Goal: Task Accomplishment & Management: Use online tool/utility

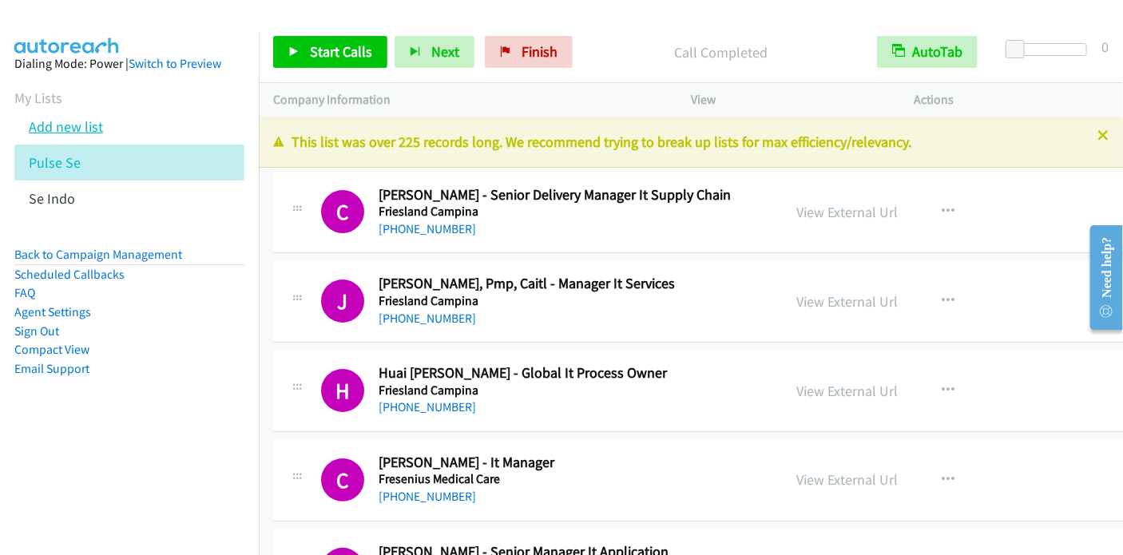
click at [73, 130] on link "Add new list" at bounding box center [66, 126] width 74 height 18
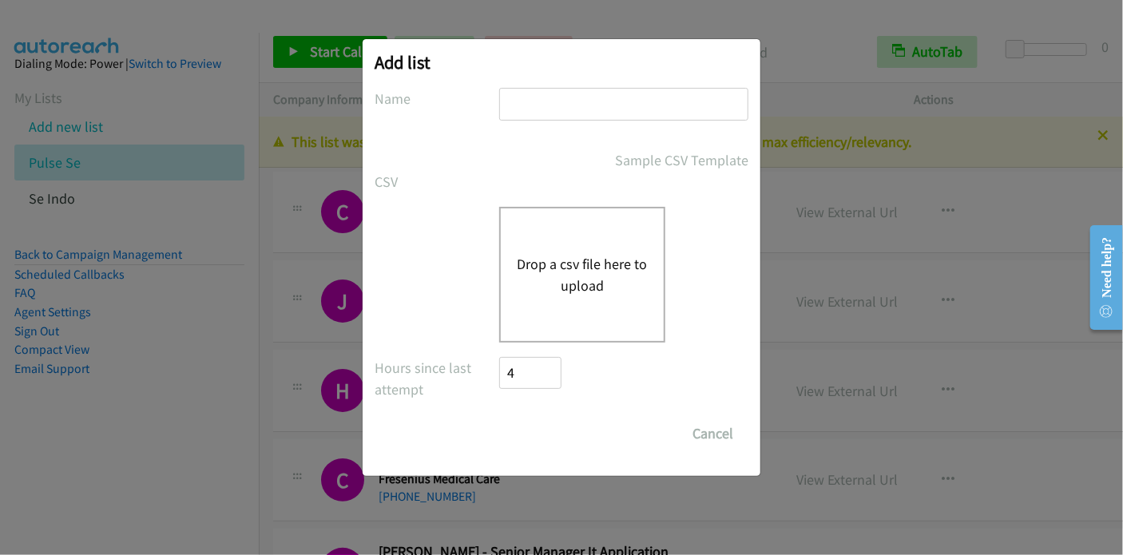
click at [569, 115] on input "text" at bounding box center [623, 104] width 249 height 33
type input "SE India"
click at [573, 256] on button "Drop a csv file here to upload" at bounding box center [582, 274] width 131 height 43
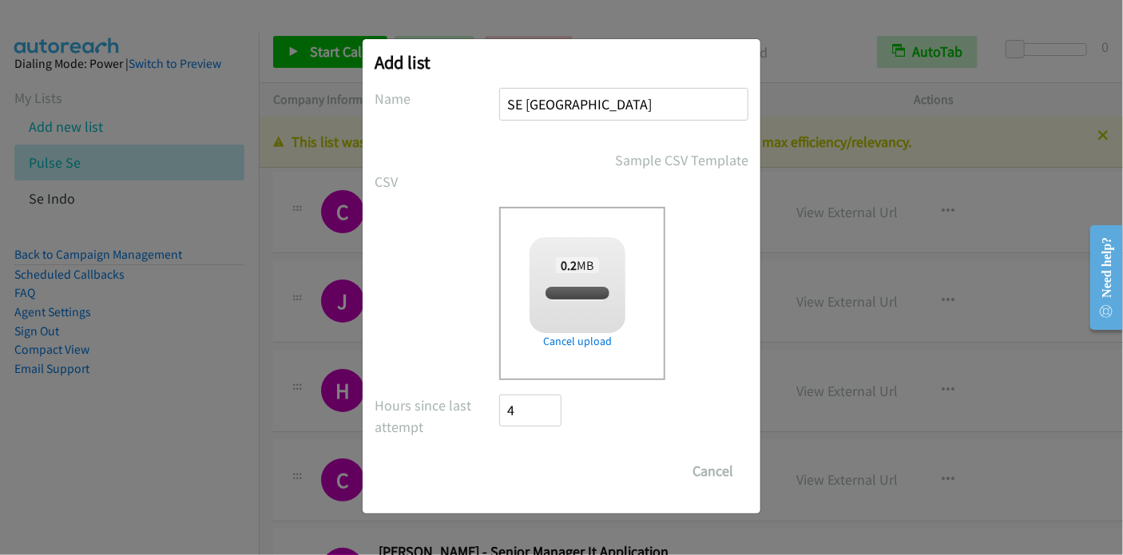
checkbox input "true"
click at [546, 476] on input "Save List" at bounding box center [541, 471] width 84 height 32
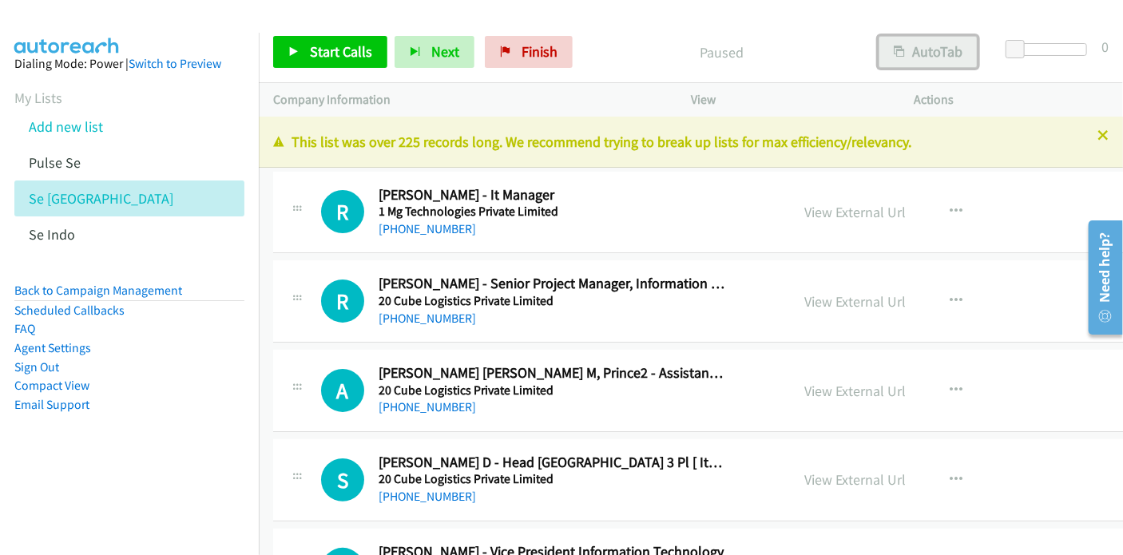
click at [938, 50] on button "AutoTab" at bounding box center [927, 52] width 99 height 32
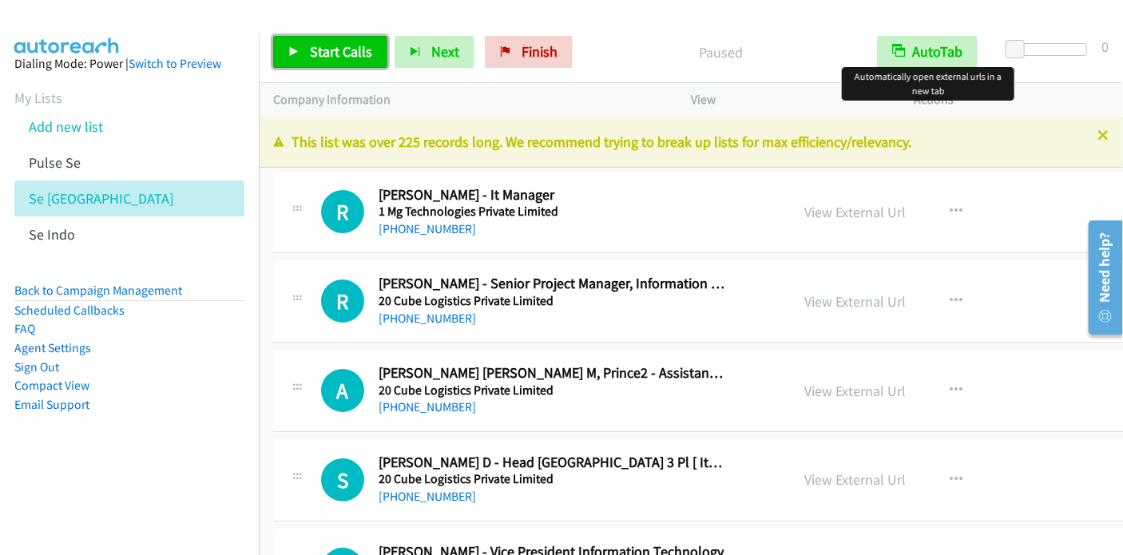
click at [311, 50] on span "Start Calls" at bounding box center [341, 51] width 62 height 18
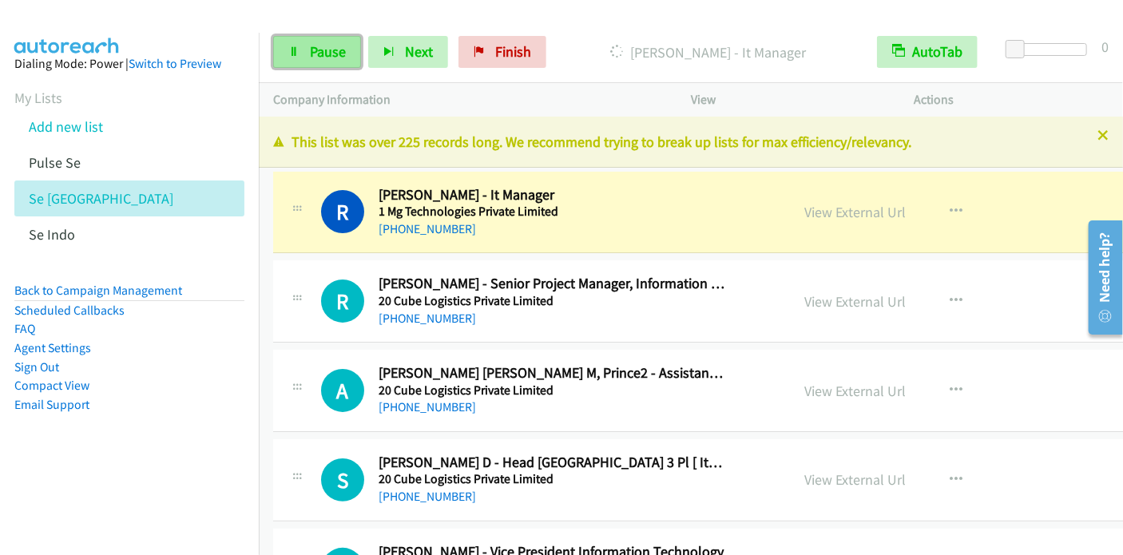
click at [307, 50] on link "Pause" at bounding box center [317, 52] width 88 height 32
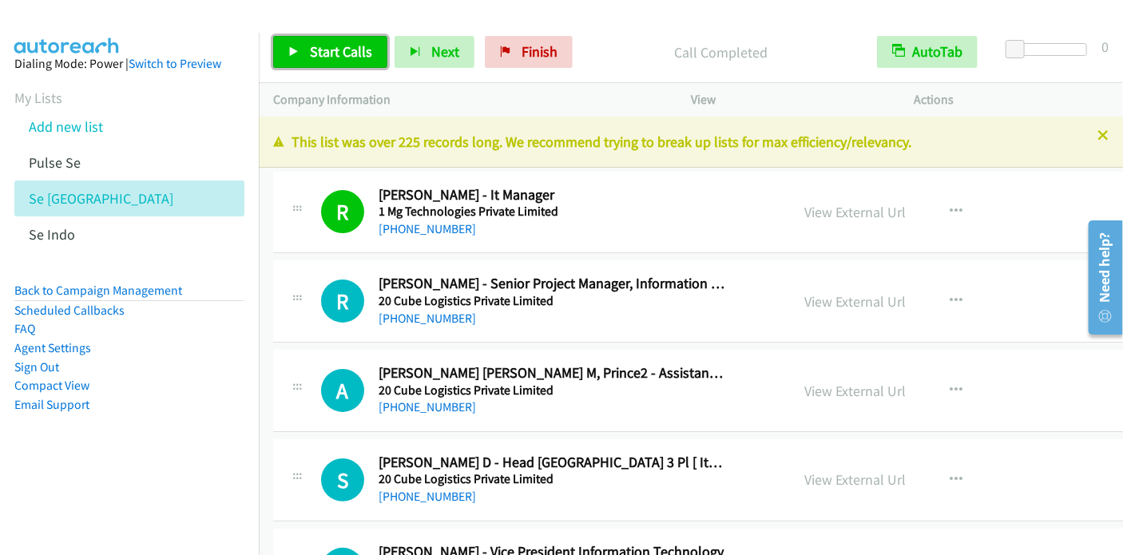
click at [335, 47] on span "Start Calls" at bounding box center [341, 51] width 62 height 18
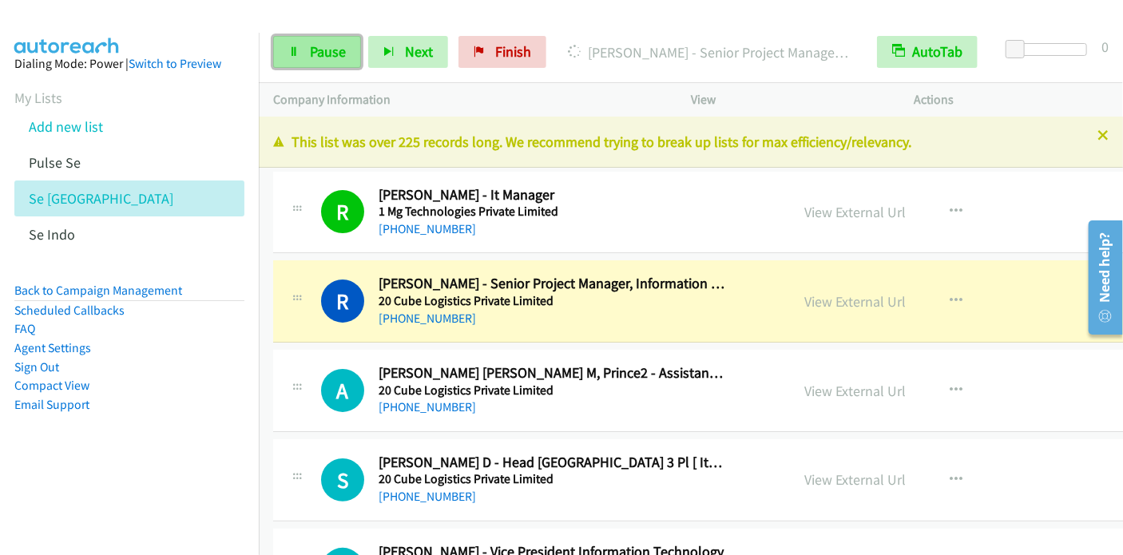
click at [339, 50] on span "Pause" at bounding box center [328, 51] width 36 height 18
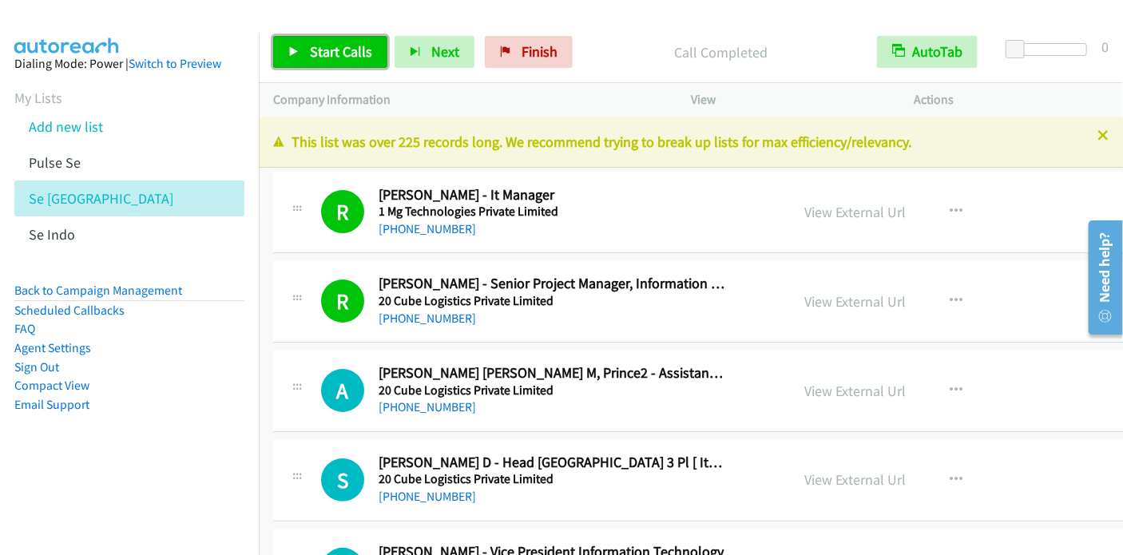
click at [338, 50] on span "Start Calls" at bounding box center [341, 51] width 62 height 18
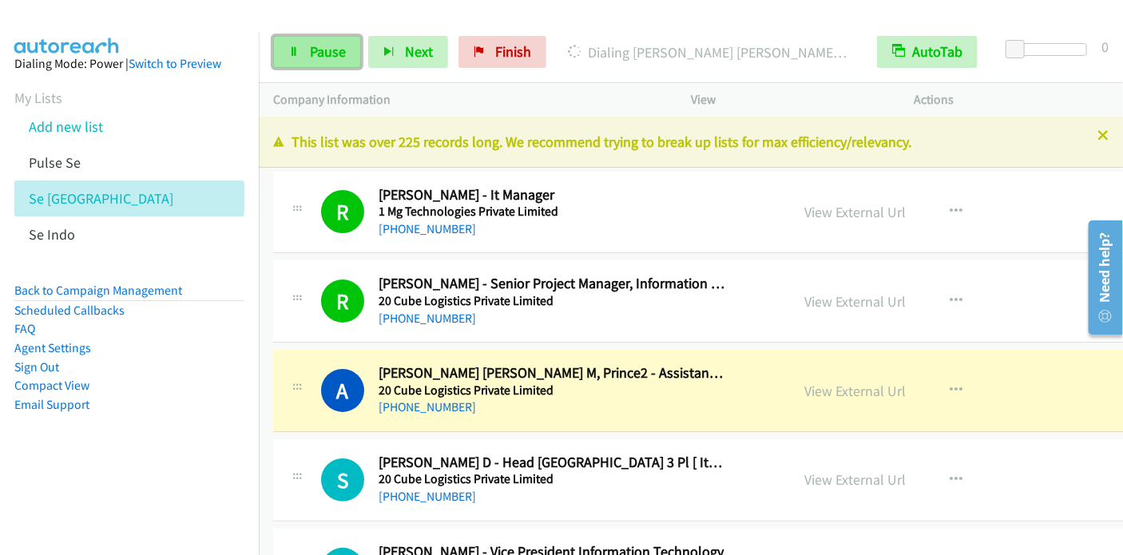
click at [320, 46] on span "Pause" at bounding box center [328, 51] width 36 height 18
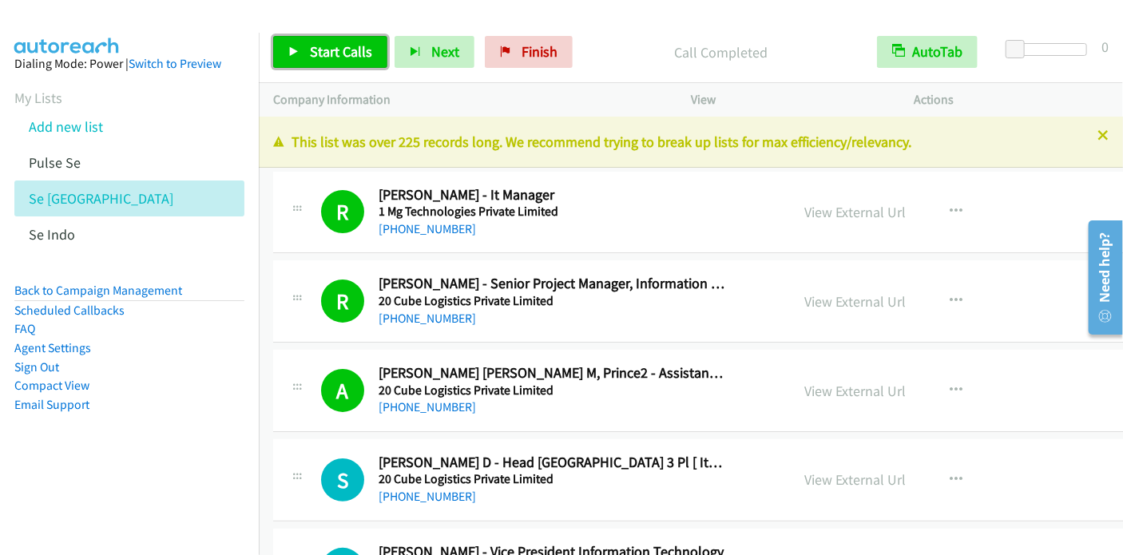
click at [339, 48] on span "Start Calls" at bounding box center [341, 51] width 62 height 18
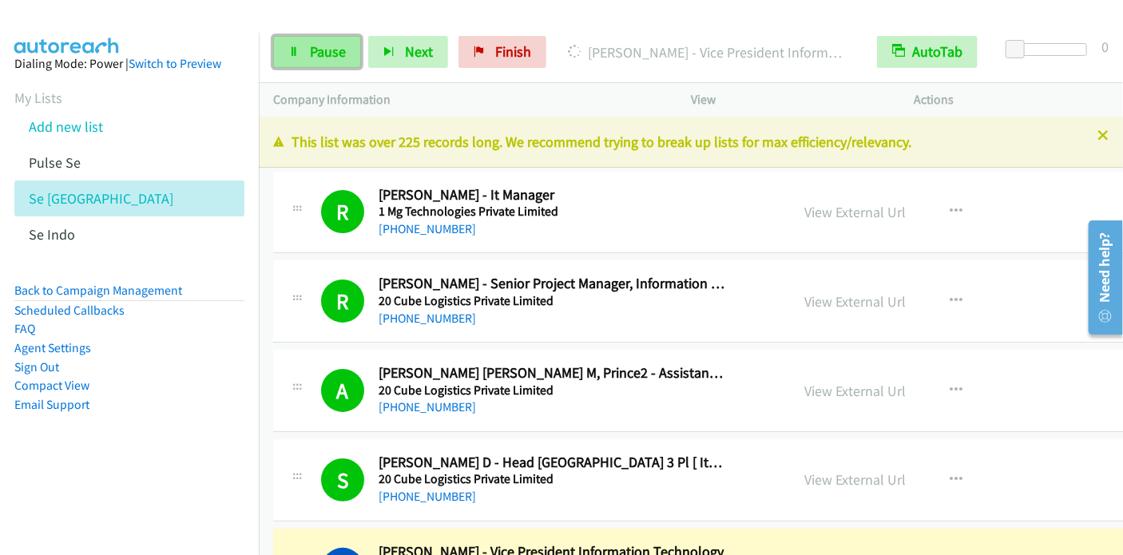
click at [319, 54] on span "Pause" at bounding box center [328, 51] width 36 height 18
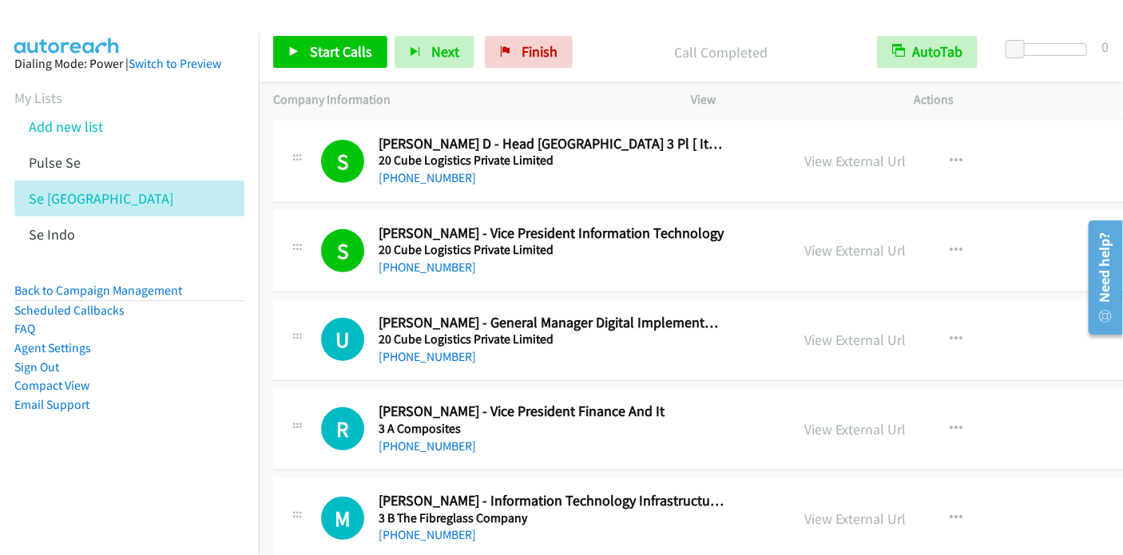
scroll to position [319, 0]
click at [950, 424] on icon "button" at bounding box center [956, 428] width 13 height 13
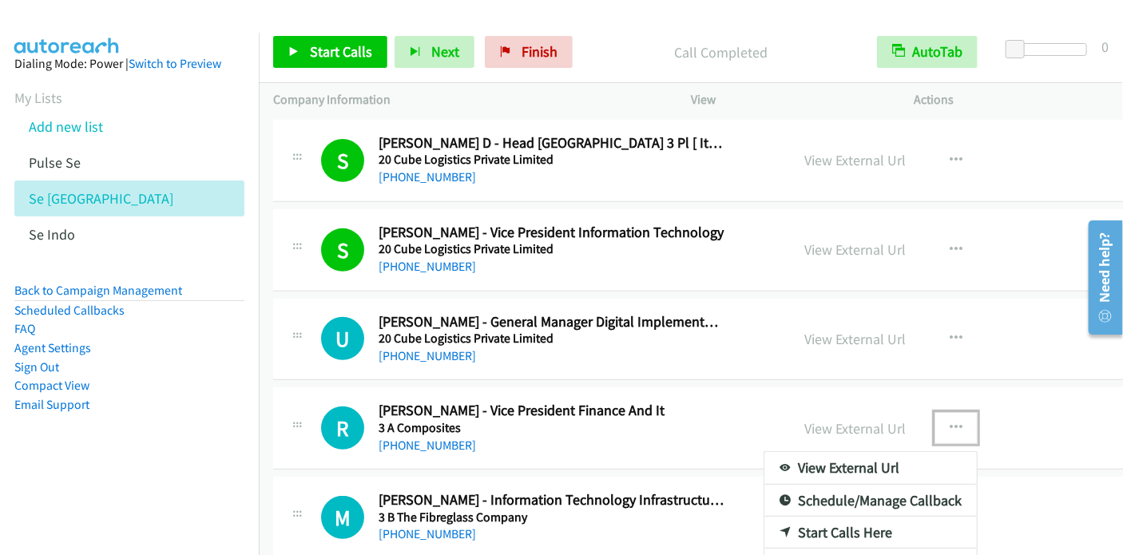
click at [800, 534] on link "Start Calls Here" at bounding box center [870, 533] width 212 height 32
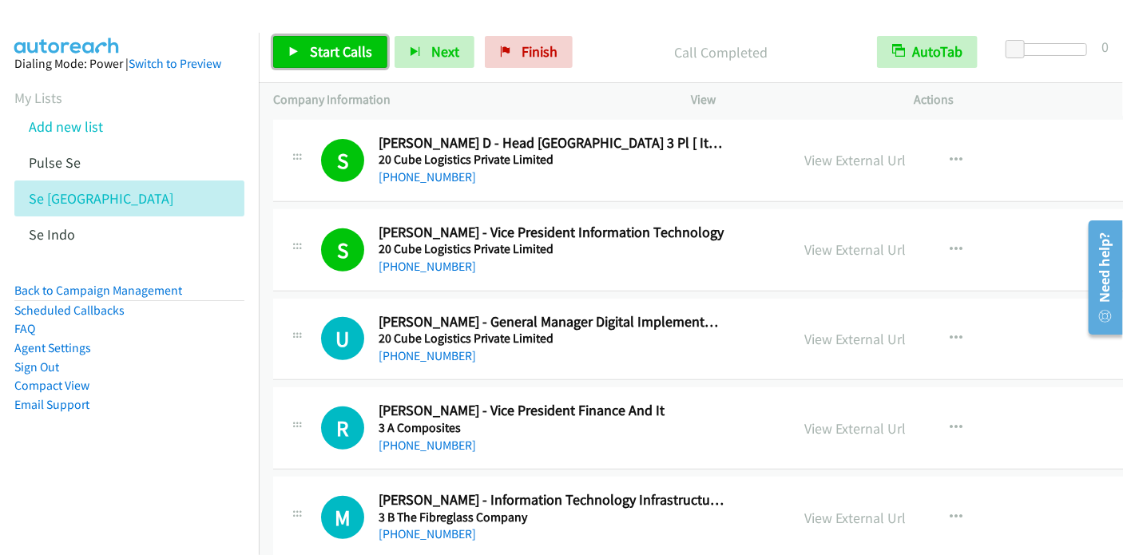
click at [355, 55] on span "Start Calls" at bounding box center [341, 51] width 62 height 18
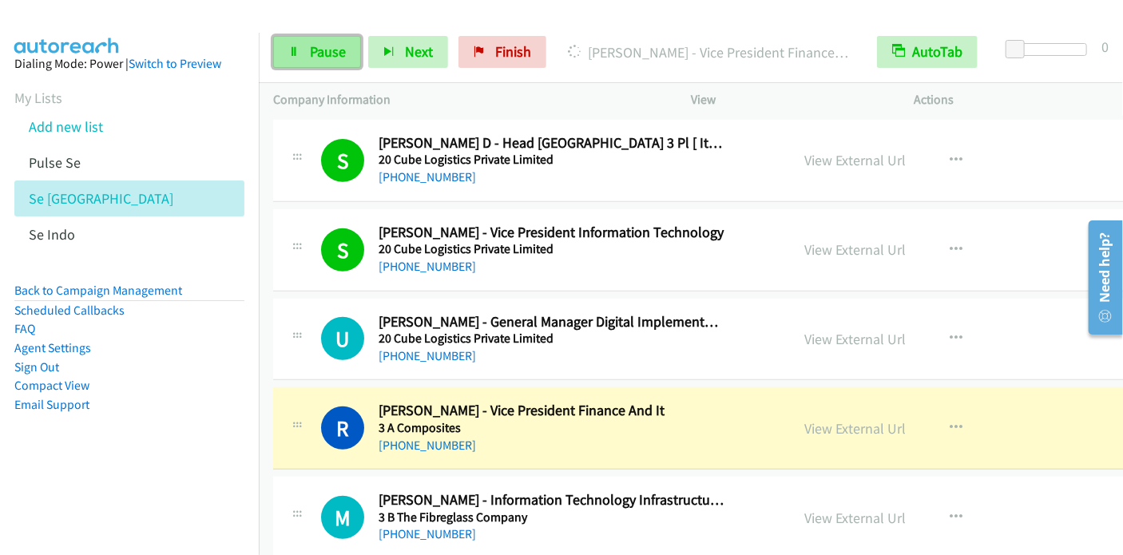
click at [303, 48] on link "Pause" at bounding box center [317, 52] width 88 height 32
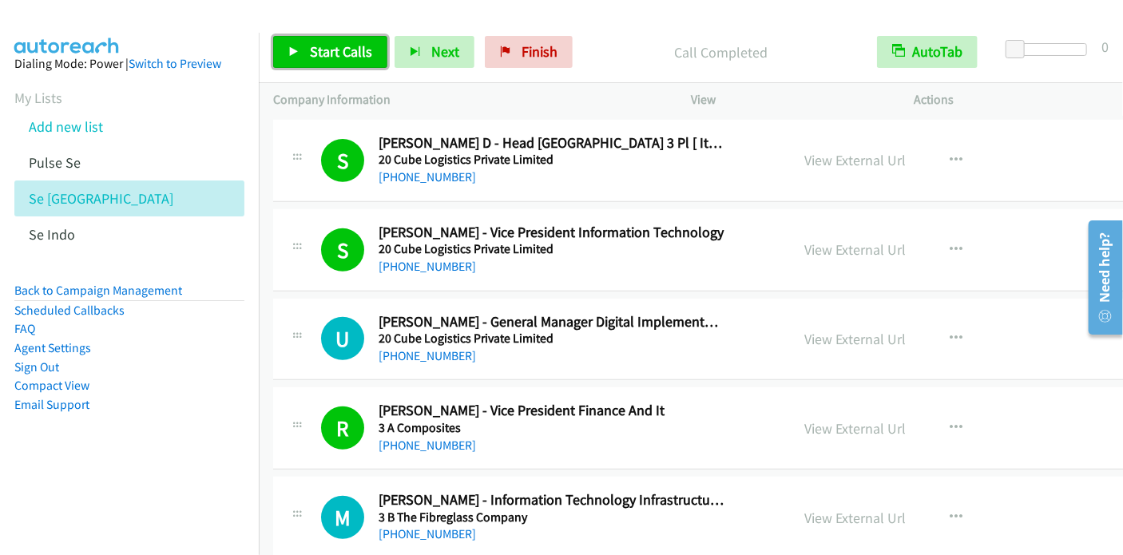
click at [304, 50] on link "Start Calls" at bounding box center [330, 52] width 114 height 32
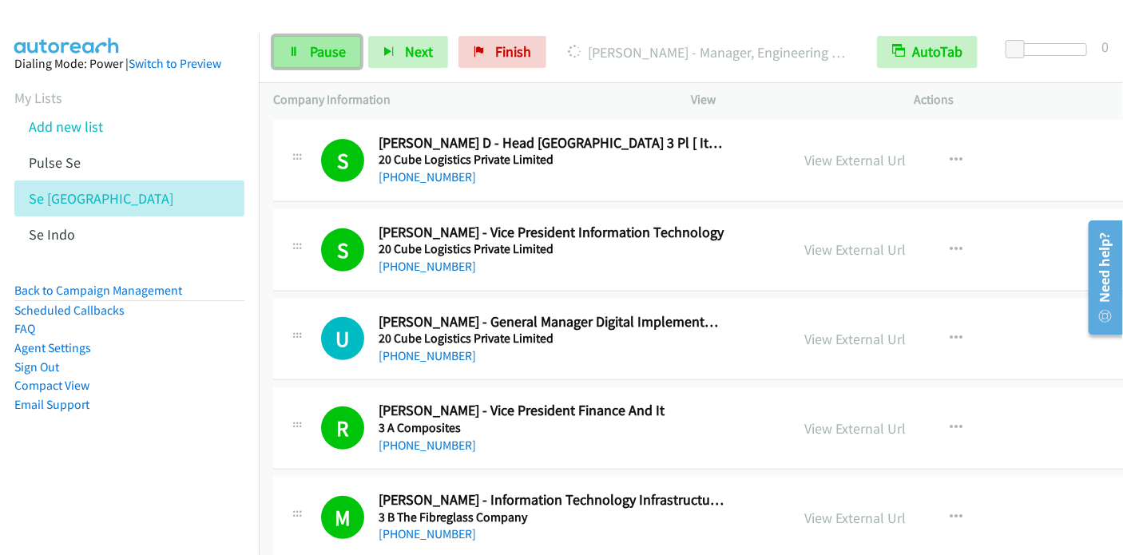
click at [310, 58] on span "Pause" at bounding box center [328, 51] width 36 height 18
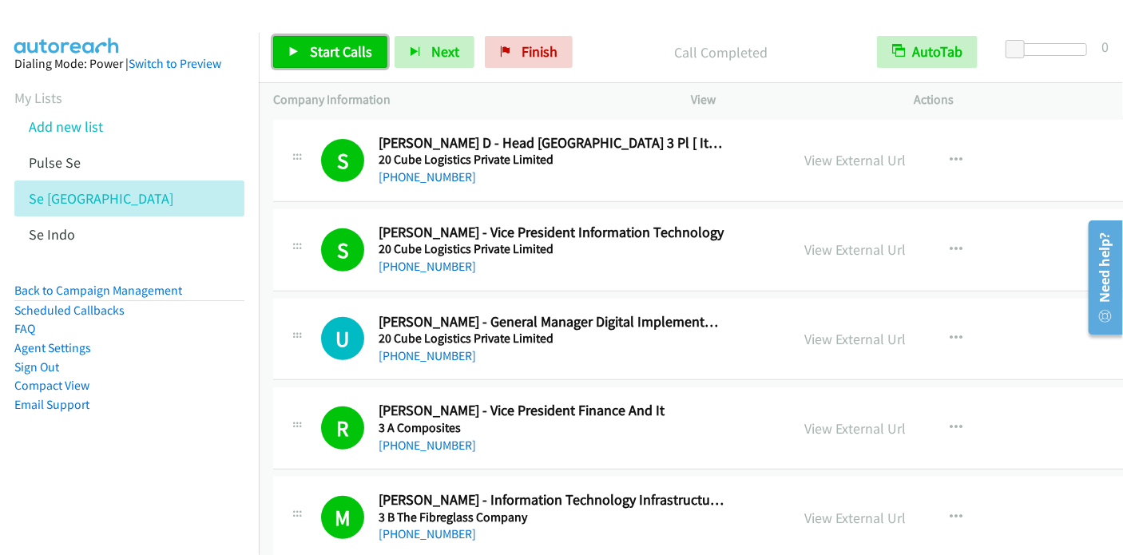
click at [360, 57] on span "Start Calls" at bounding box center [341, 51] width 62 height 18
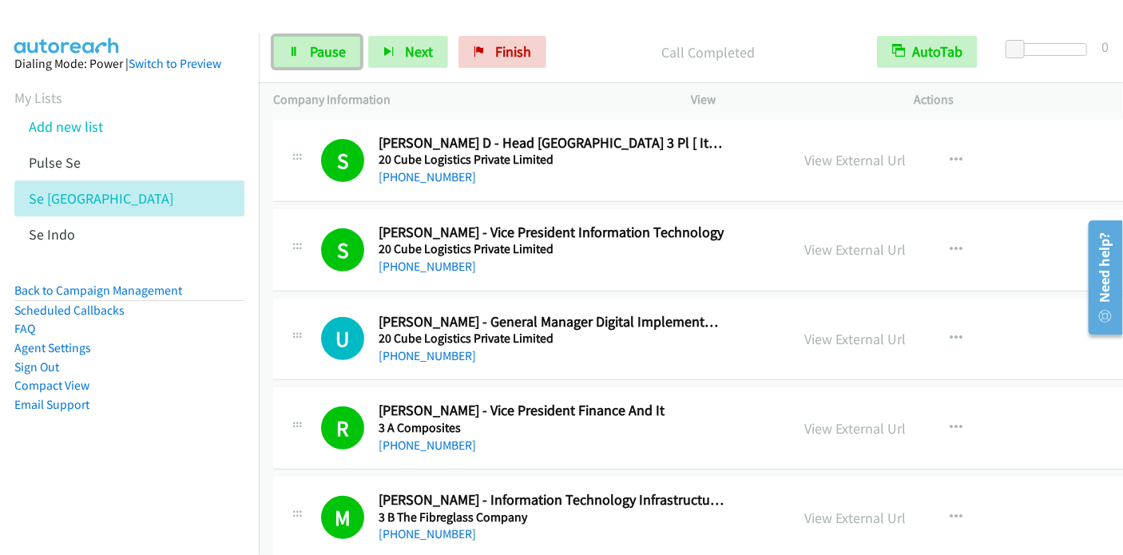
drag, startPoint x: 319, startPoint y: 50, endPoint x: 351, endPoint y: 6, distance: 54.3
click at [319, 50] on span "Pause" at bounding box center [328, 51] width 36 height 18
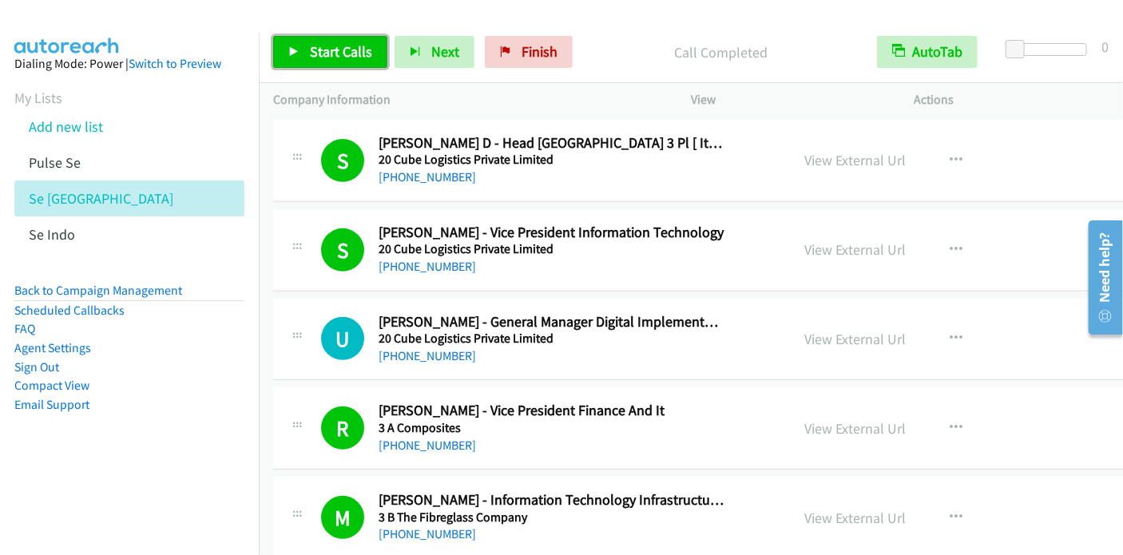
click at [319, 57] on span "Start Calls" at bounding box center [341, 51] width 62 height 18
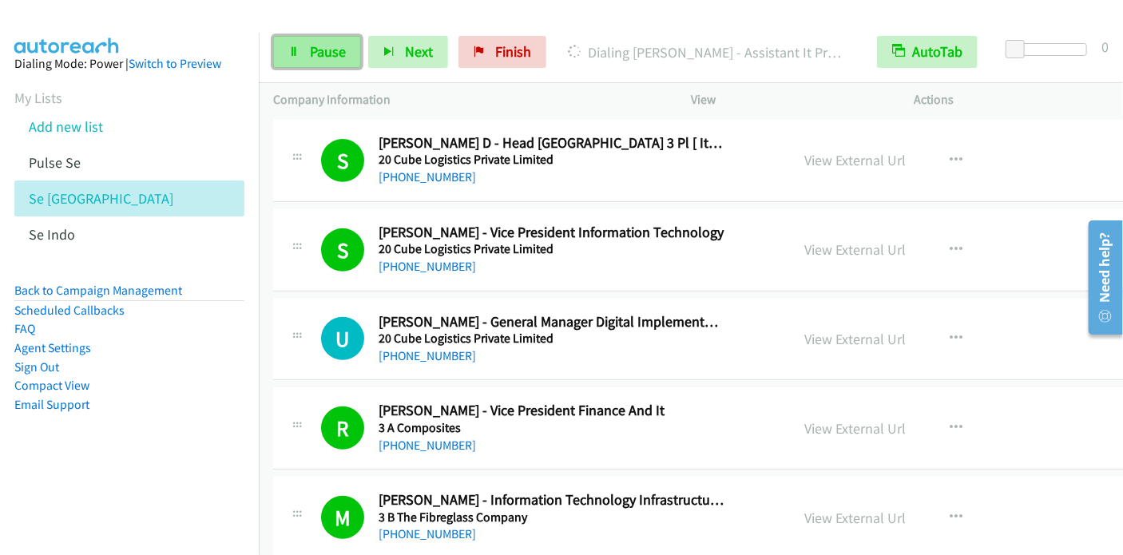
drag, startPoint x: 288, startPoint y: 60, endPoint x: 303, endPoint y: 47, distance: 20.5
click at [288, 60] on link "Pause" at bounding box center [317, 52] width 88 height 32
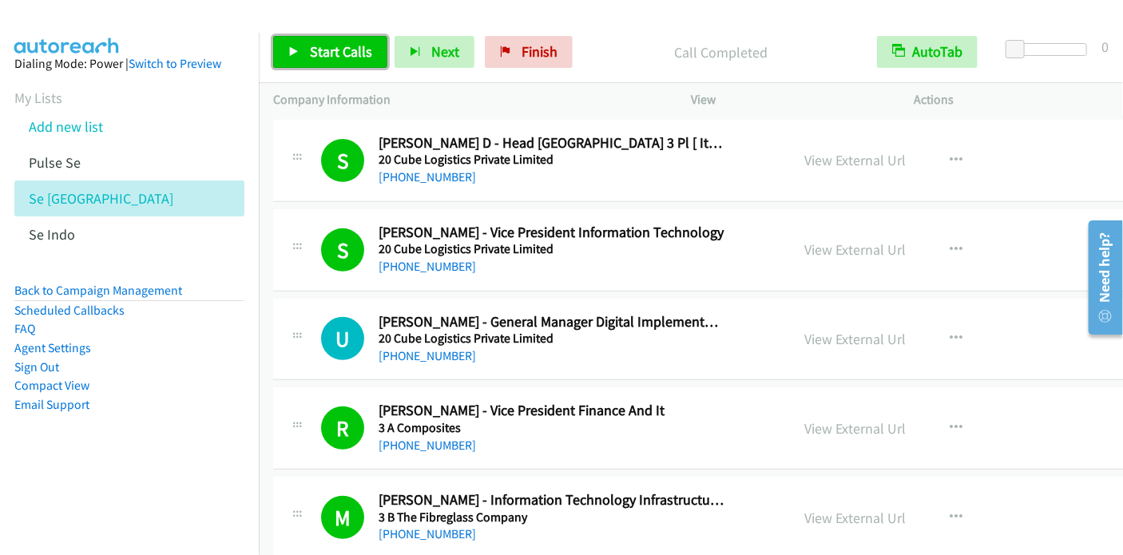
click at [310, 50] on span "Start Calls" at bounding box center [341, 51] width 62 height 18
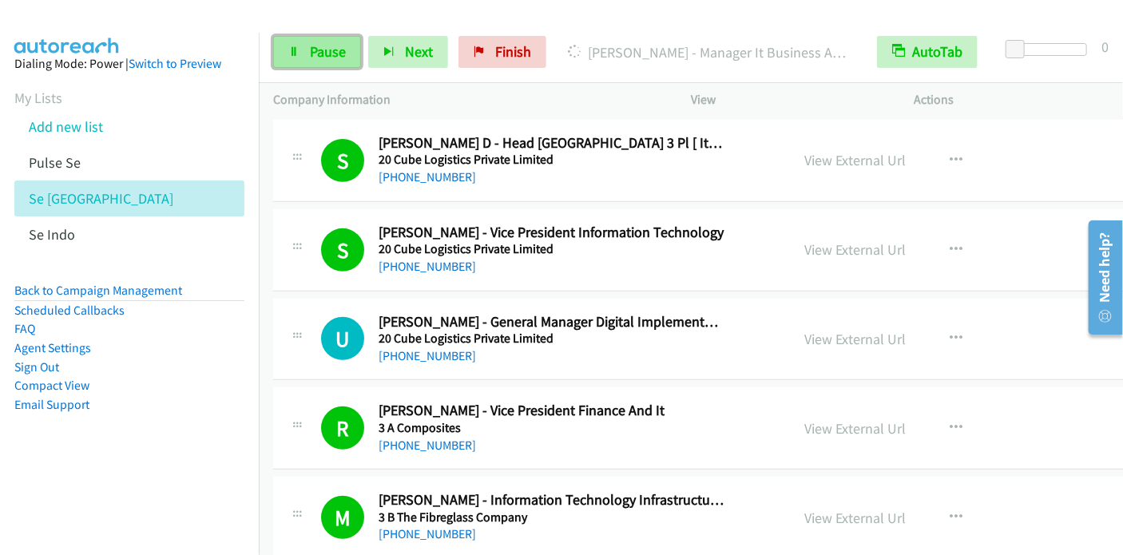
click at [329, 47] on span "Pause" at bounding box center [328, 51] width 36 height 18
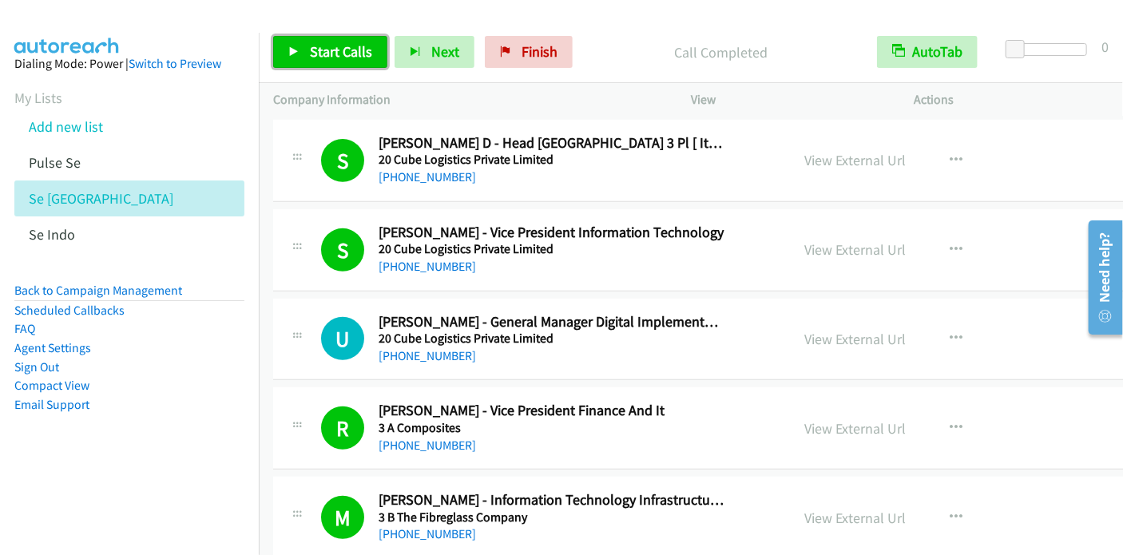
click at [342, 60] on link "Start Calls" at bounding box center [330, 52] width 114 height 32
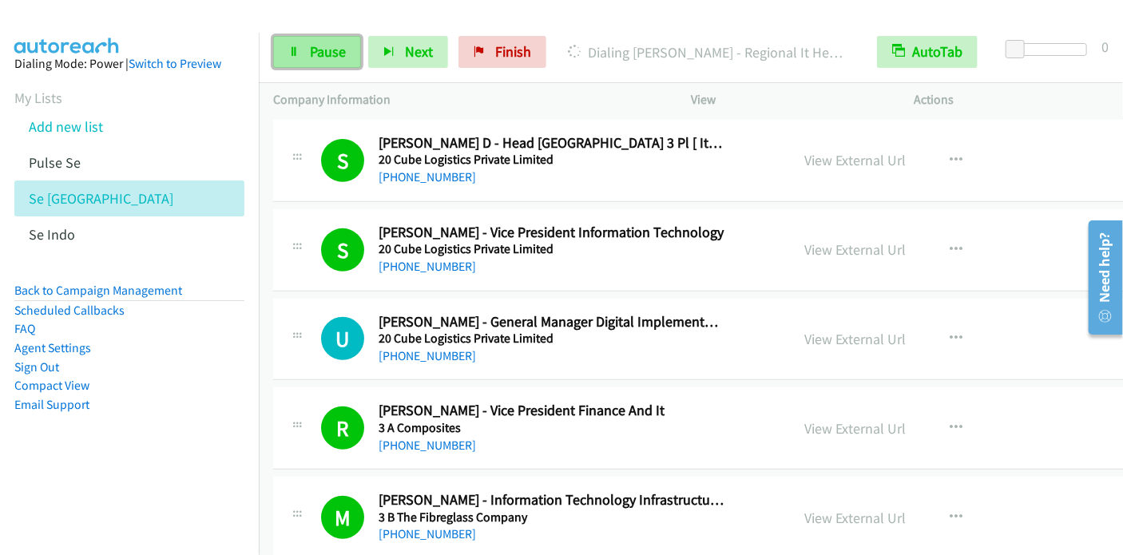
click at [304, 50] on link "Pause" at bounding box center [317, 52] width 88 height 32
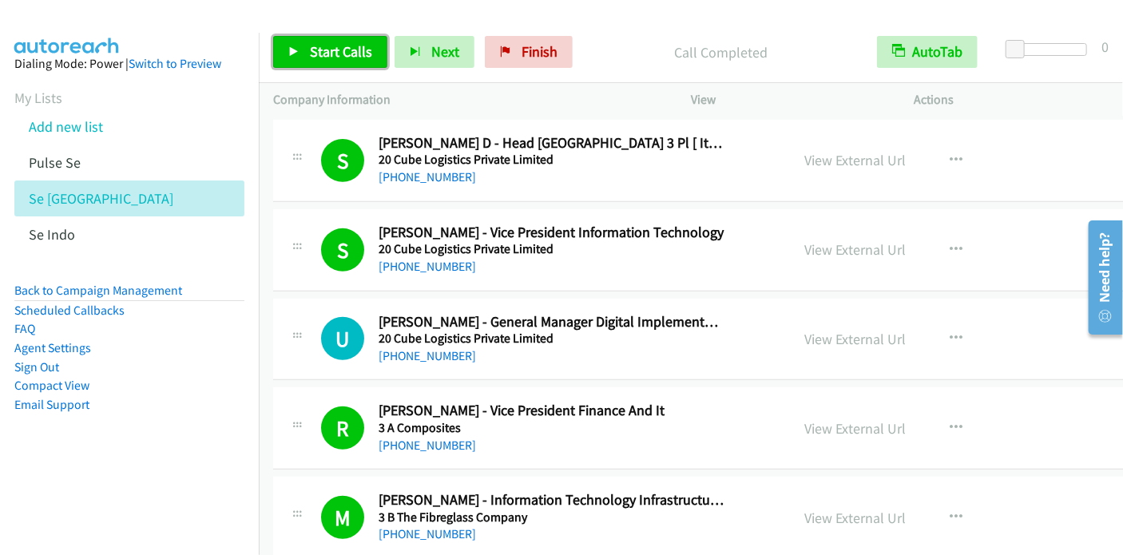
drag, startPoint x: 311, startPoint y: 53, endPoint x: 348, endPoint y: 41, distance: 38.6
click at [311, 53] on span "Start Calls" at bounding box center [341, 51] width 62 height 18
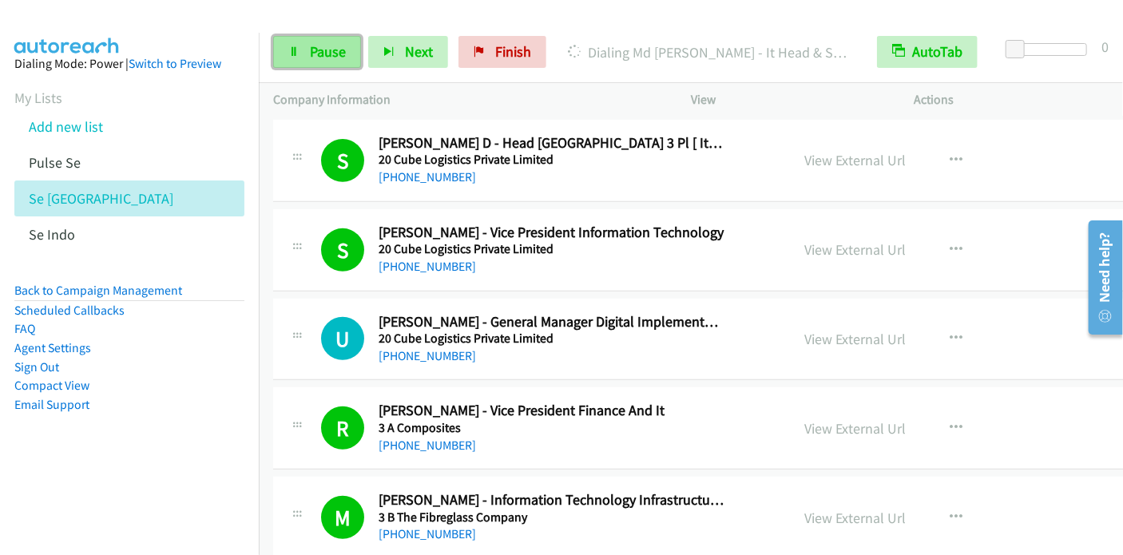
click at [317, 45] on span "Pause" at bounding box center [328, 51] width 36 height 18
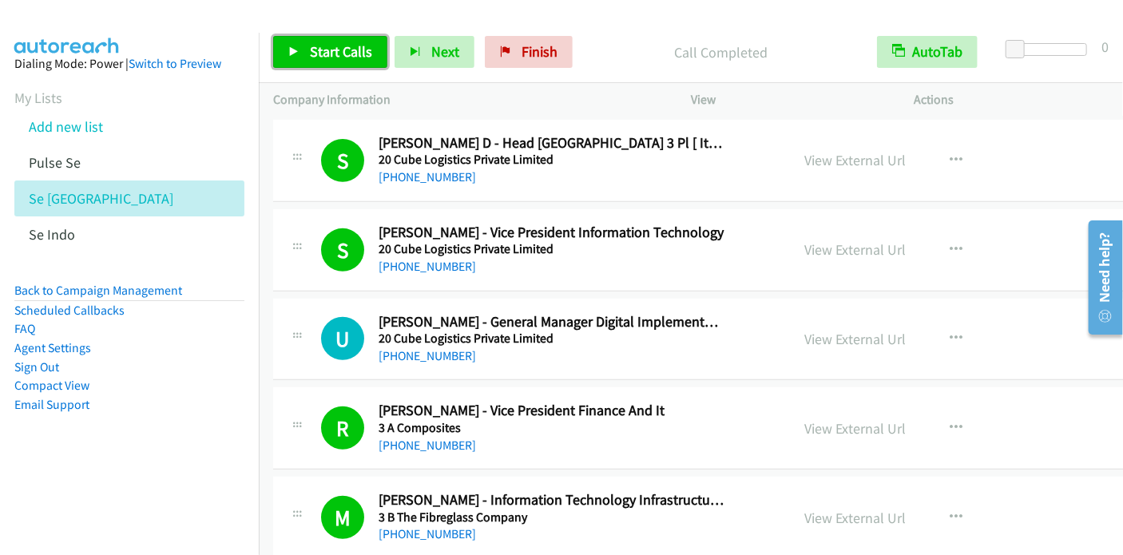
drag, startPoint x: 307, startPoint y: 57, endPoint x: 370, endPoint y: 26, distance: 69.3
click at [307, 57] on link "Start Calls" at bounding box center [330, 52] width 114 height 32
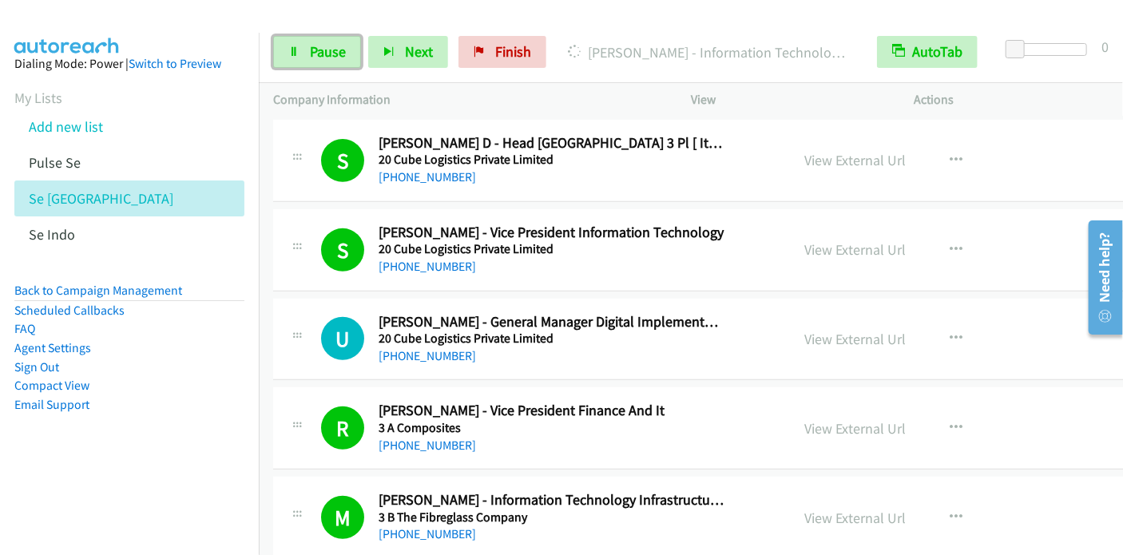
drag, startPoint x: 319, startPoint y: 46, endPoint x: 351, endPoint y: 2, distance: 53.8
click at [319, 46] on span "Pause" at bounding box center [328, 51] width 36 height 18
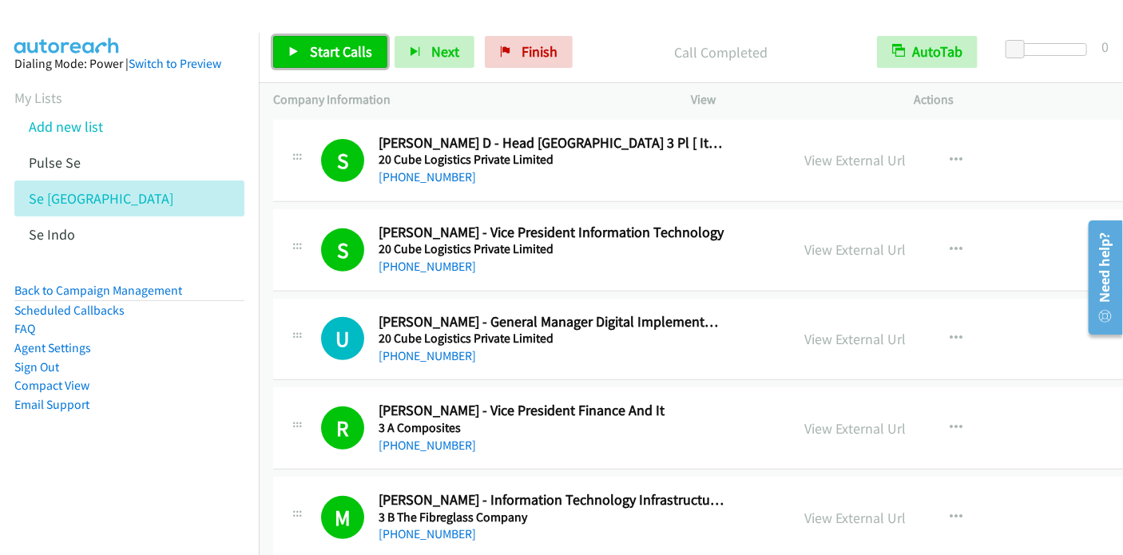
drag, startPoint x: 331, startPoint y: 46, endPoint x: 373, endPoint y: 3, distance: 59.3
click at [331, 46] on span "Start Calls" at bounding box center [341, 51] width 62 height 18
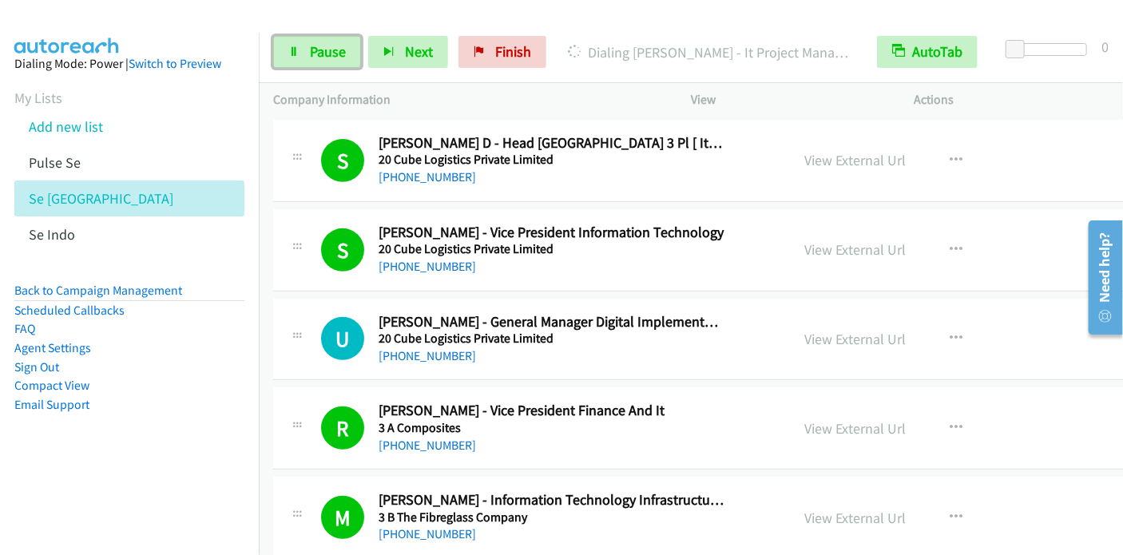
click at [300, 50] on link "Pause" at bounding box center [317, 52] width 88 height 32
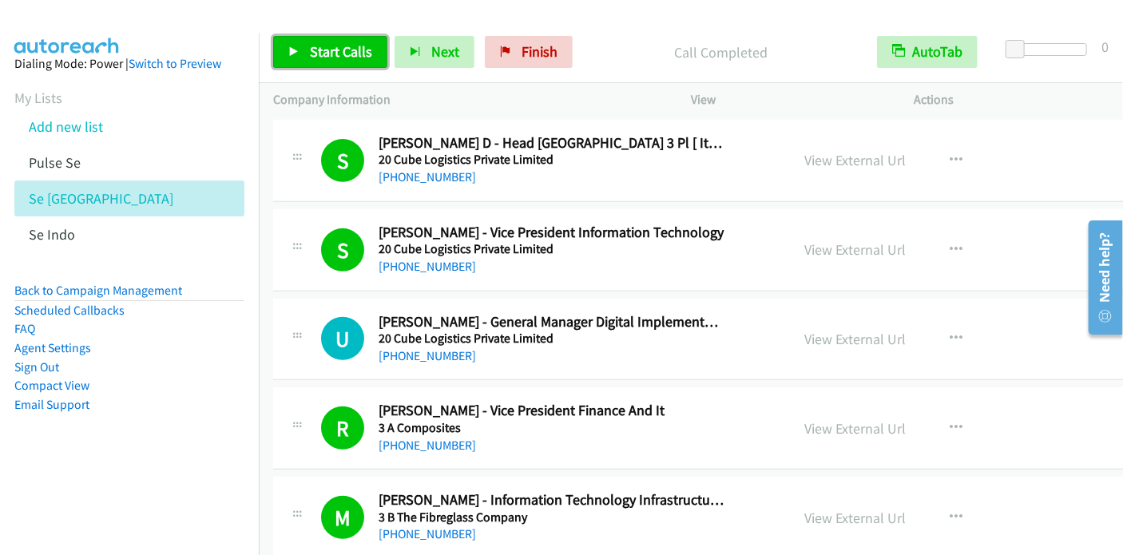
click at [298, 52] on icon at bounding box center [293, 52] width 11 height 11
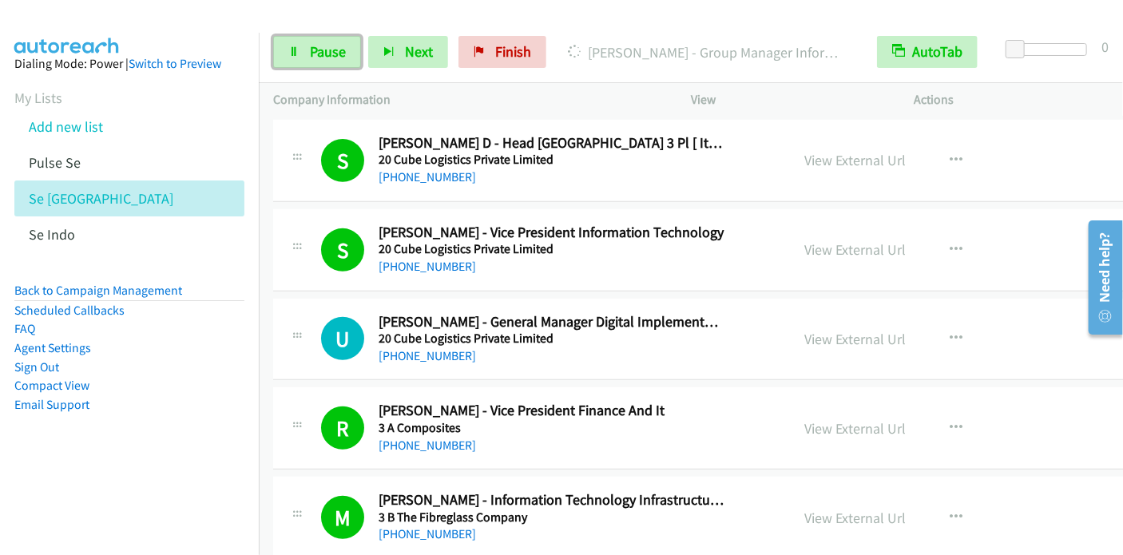
drag, startPoint x: 311, startPoint y: 49, endPoint x: 351, endPoint y: 2, distance: 61.2
click at [311, 49] on span "Pause" at bounding box center [328, 51] width 36 height 18
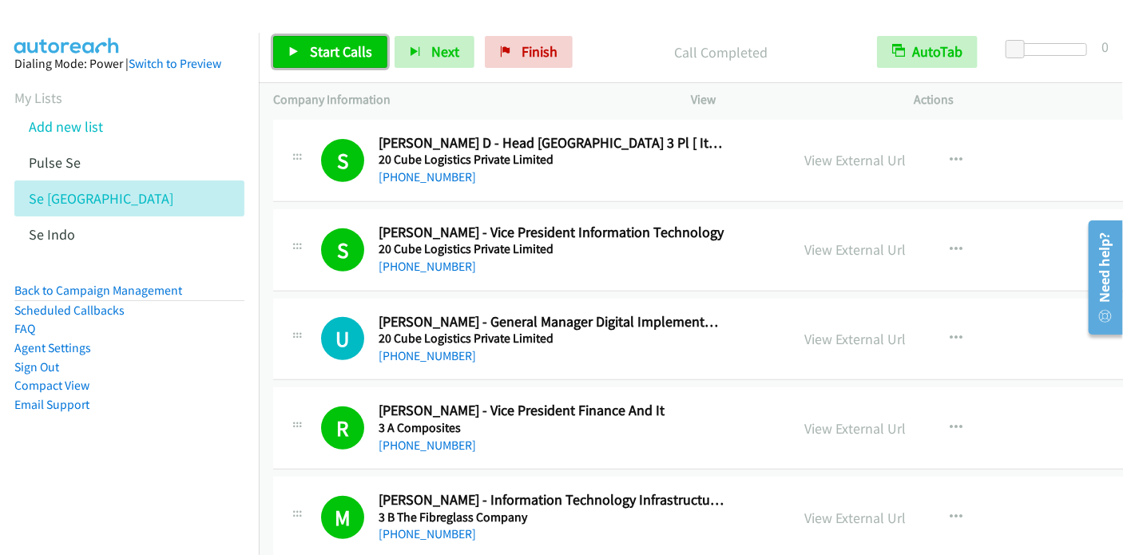
click at [299, 54] on link "Start Calls" at bounding box center [330, 52] width 114 height 32
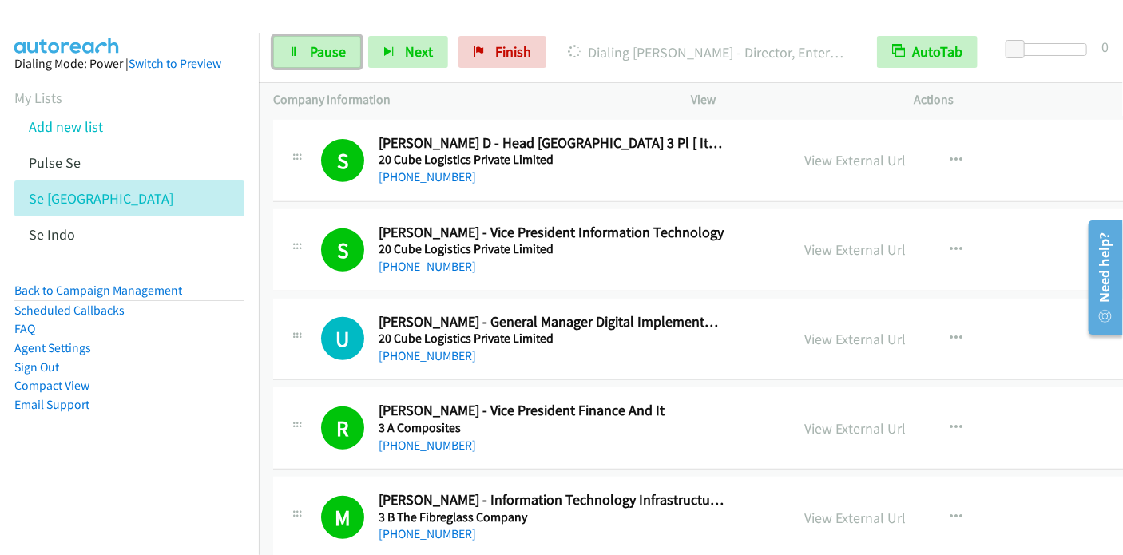
drag, startPoint x: 311, startPoint y: 48, endPoint x: 358, endPoint y: 2, distance: 64.9
click at [311, 48] on span "Pause" at bounding box center [328, 51] width 36 height 18
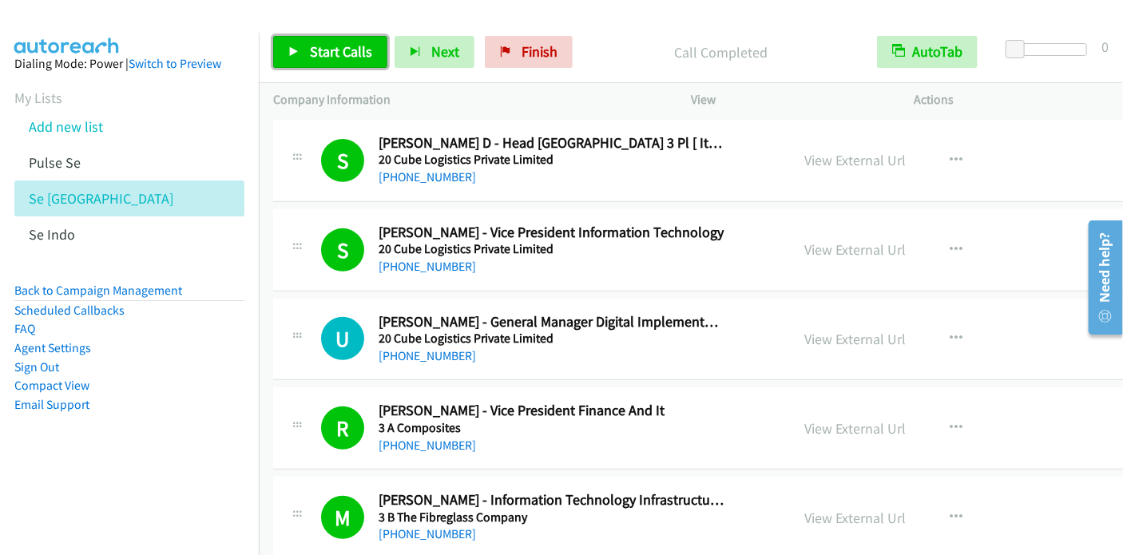
click at [317, 46] on span "Start Calls" at bounding box center [341, 51] width 62 height 18
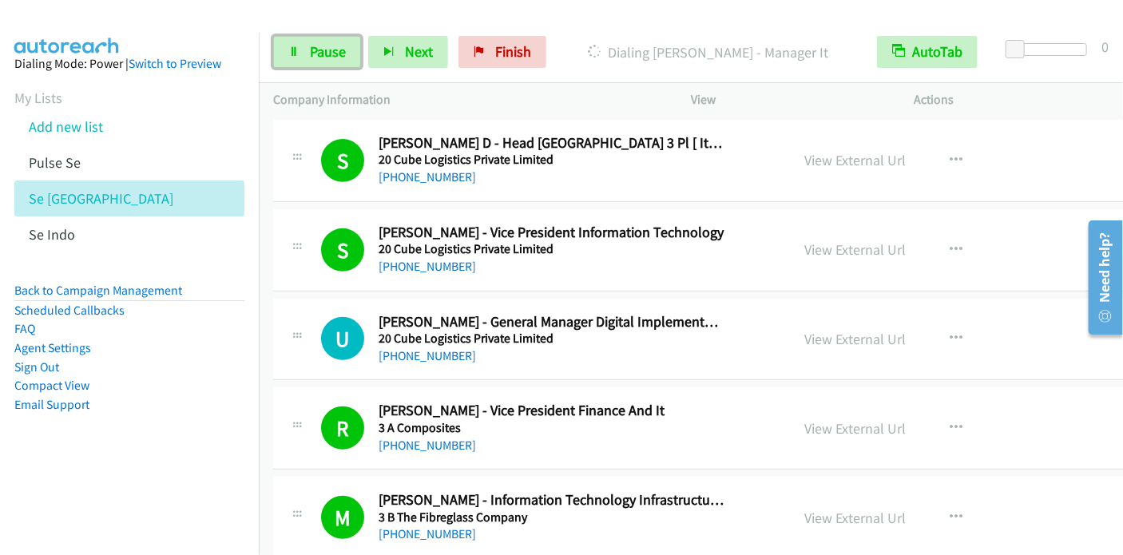
drag, startPoint x: 331, startPoint y: 54, endPoint x: 358, endPoint y: 2, distance: 57.9
click at [331, 54] on span "Pause" at bounding box center [328, 51] width 36 height 18
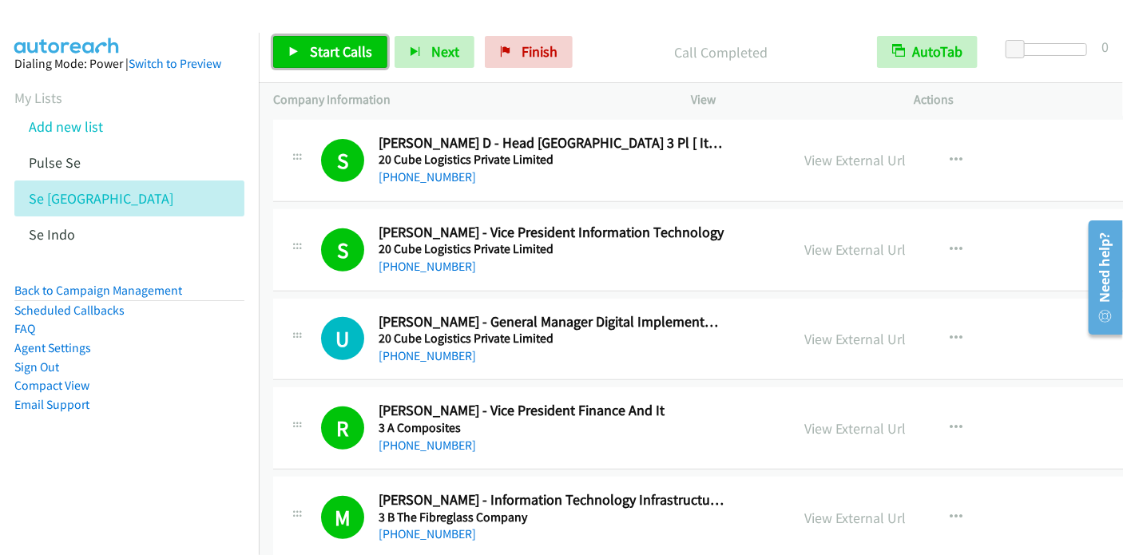
click at [307, 46] on link "Start Calls" at bounding box center [330, 52] width 114 height 32
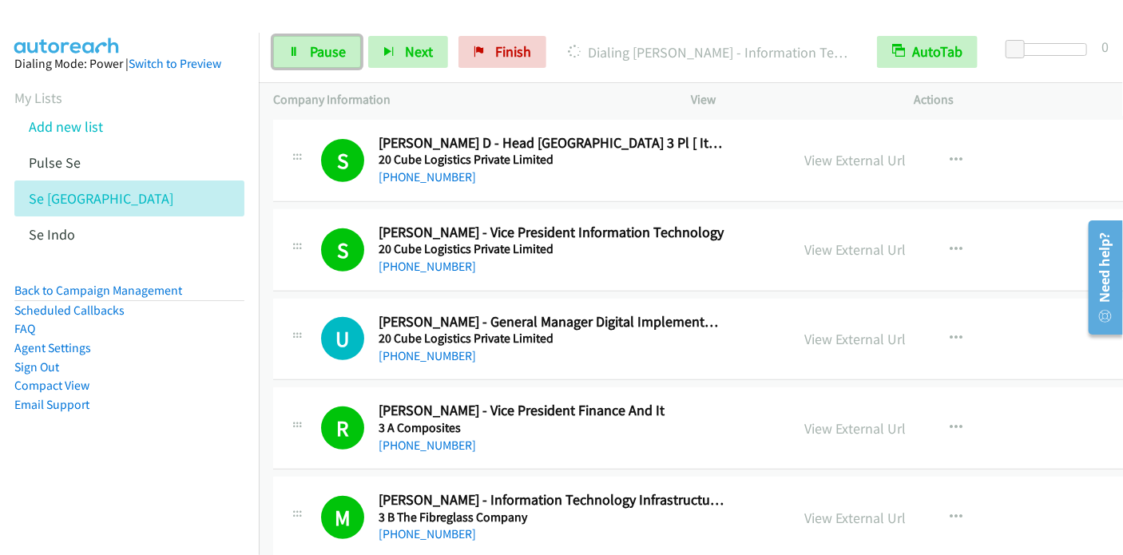
click at [316, 63] on link "Pause" at bounding box center [317, 52] width 88 height 32
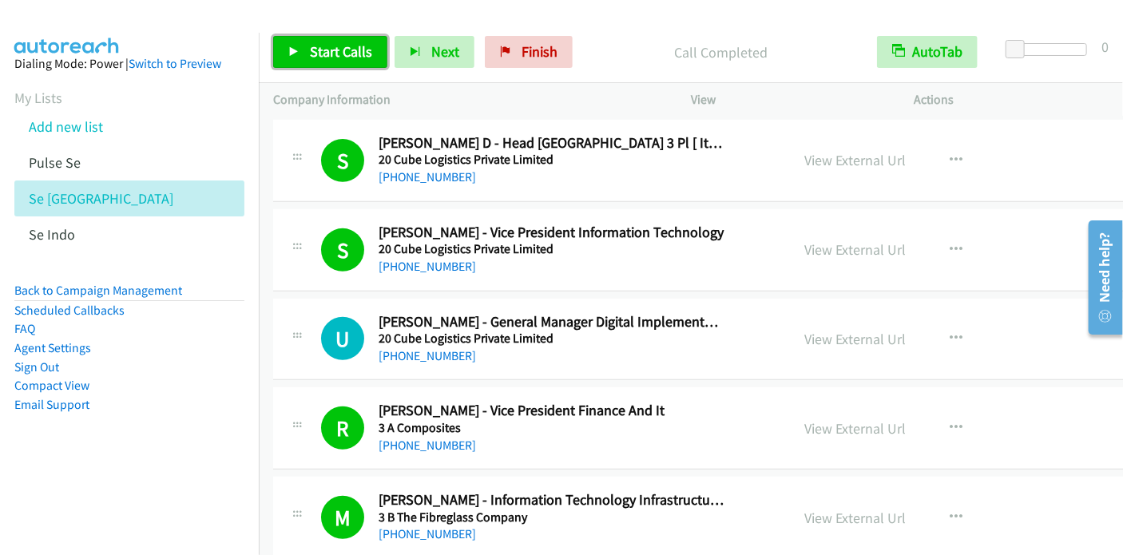
click at [342, 53] on span "Start Calls" at bounding box center [341, 51] width 62 height 18
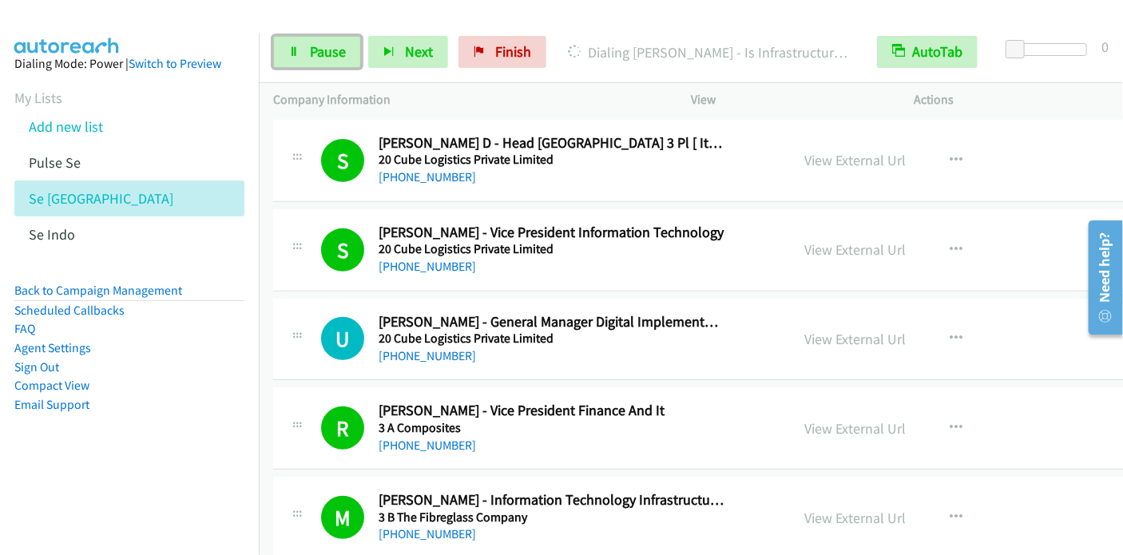
drag, startPoint x: 323, startPoint y: 50, endPoint x: 371, endPoint y: 2, distance: 67.8
click at [323, 50] on span "Pause" at bounding box center [328, 51] width 36 height 18
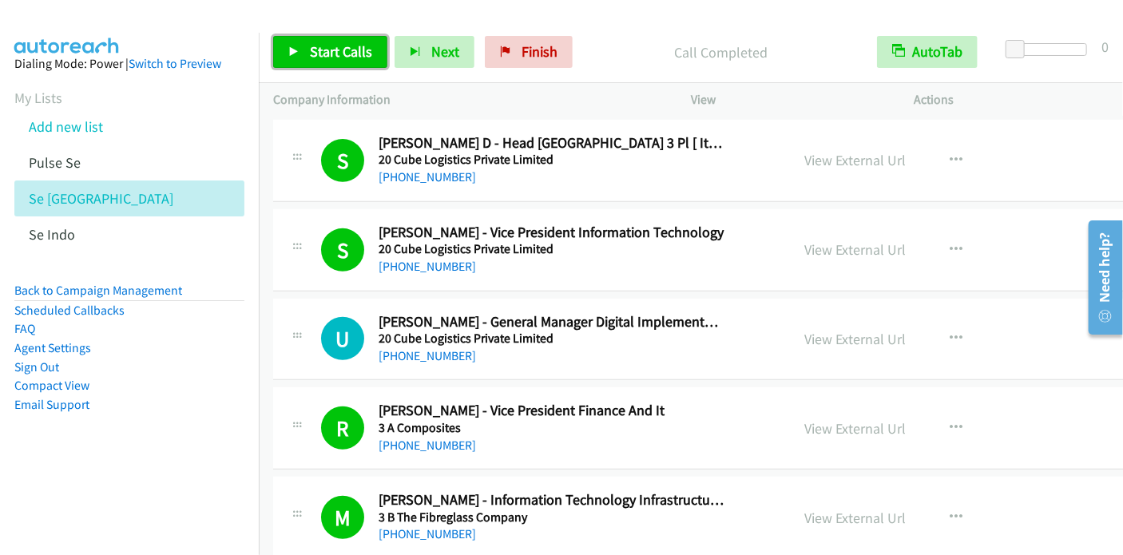
click at [334, 51] on span "Start Calls" at bounding box center [341, 51] width 62 height 18
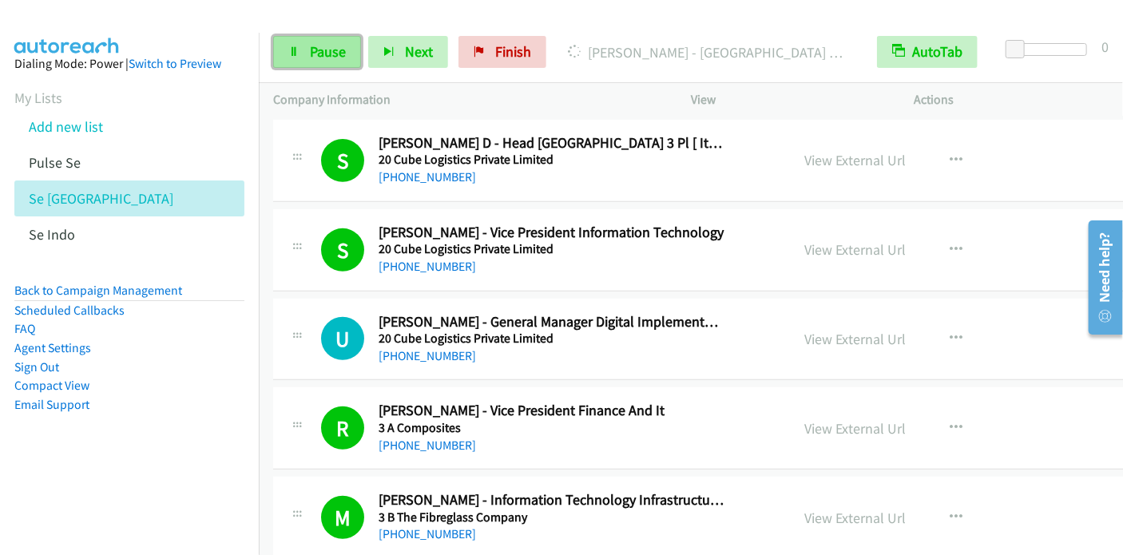
click at [342, 47] on span "Pause" at bounding box center [328, 51] width 36 height 18
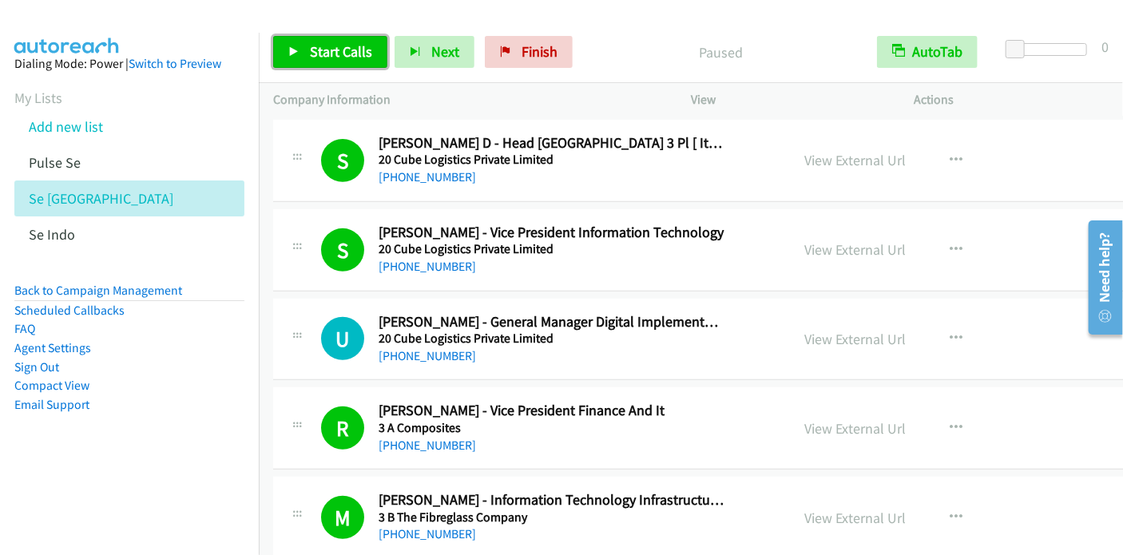
click at [310, 60] on span "Start Calls" at bounding box center [341, 51] width 62 height 18
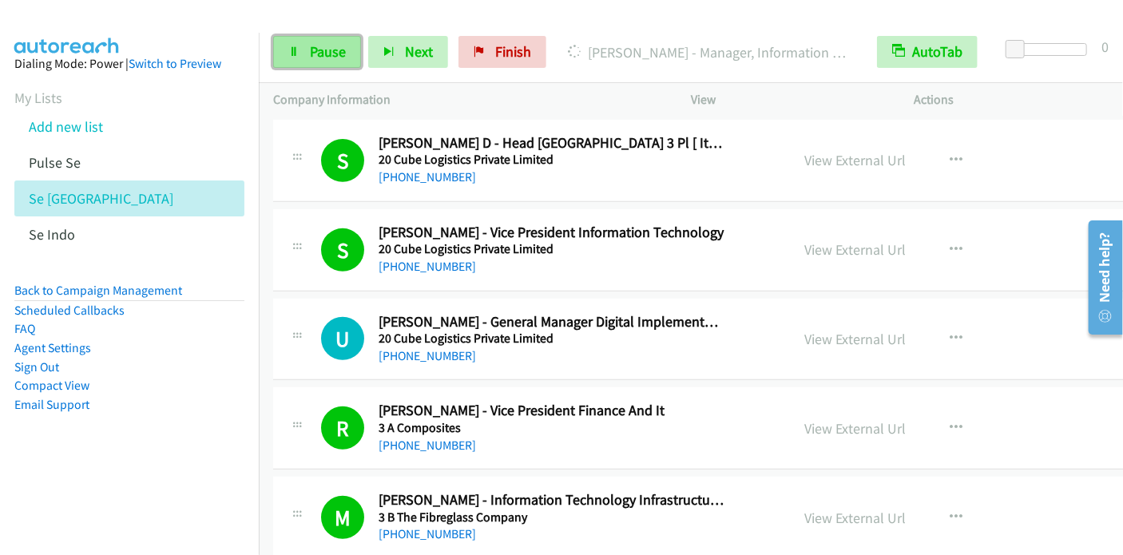
click at [344, 56] on span "Pause" at bounding box center [328, 51] width 36 height 18
